Goal: Check status: Check status

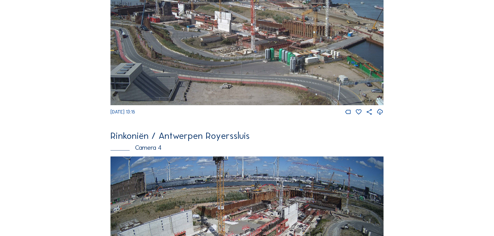
scroll to position [753, 0]
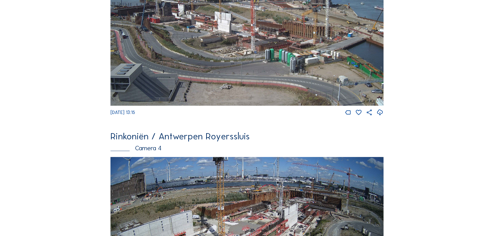
click at [283, 26] on img at bounding box center [247, 29] width 273 height 154
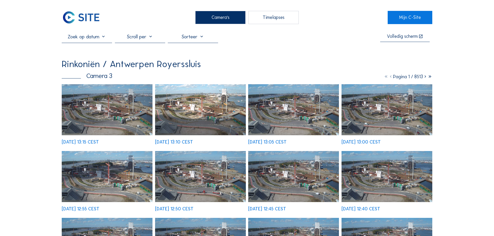
click at [114, 111] on img at bounding box center [107, 109] width 91 height 51
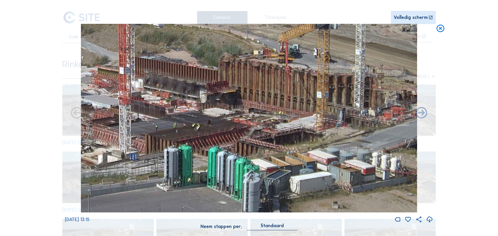
drag, startPoint x: 295, startPoint y: 138, endPoint x: 212, endPoint y: 112, distance: 86.2
click at [212, 112] on img at bounding box center [249, 118] width 336 height 189
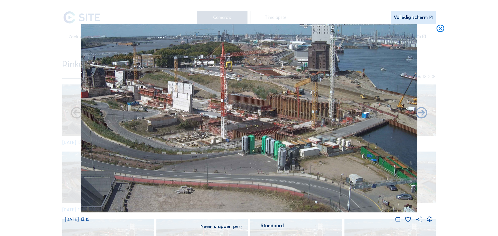
click at [442, 31] on icon at bounding box center [440, 29] width 9 height 10
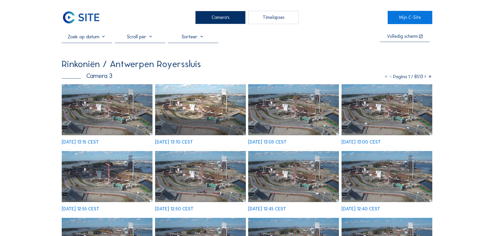
click at [121, 105] on img at bounding box center [107, 109] width 91 height 51
